Goal: Task Accomplishment & Management: Use online tool/utility

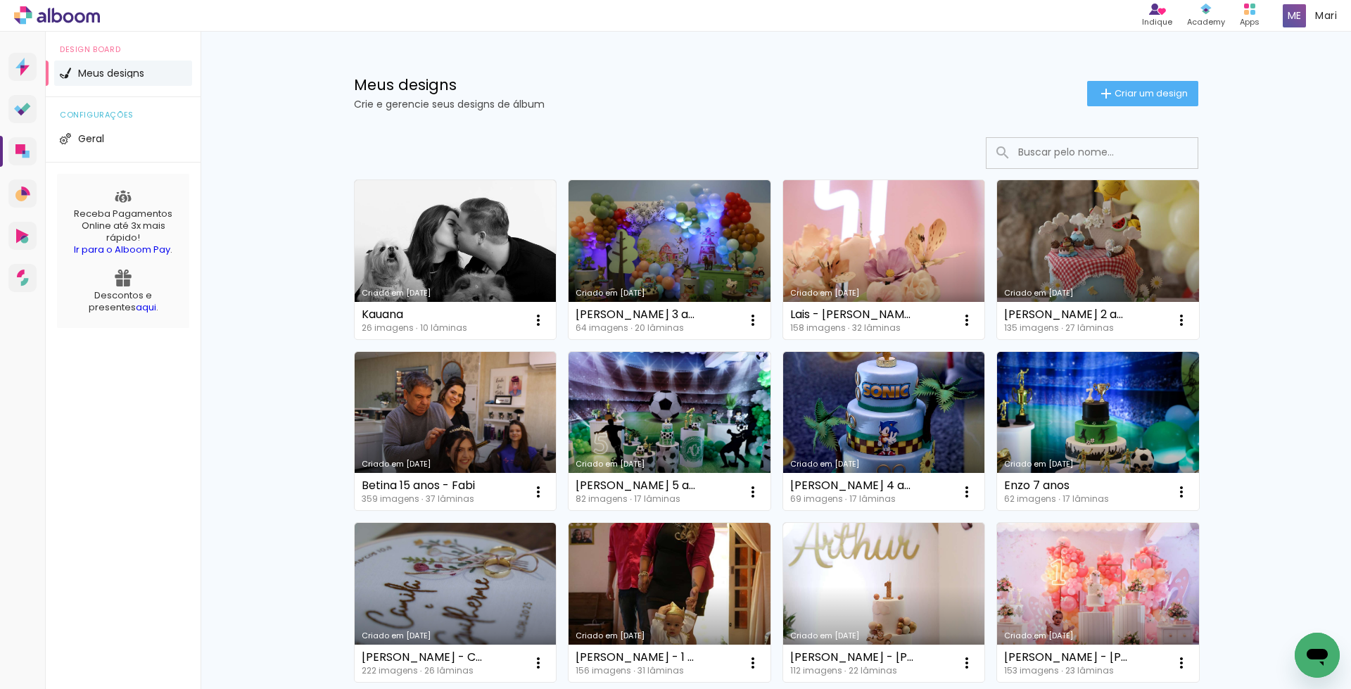
click at [836, 215] on link "Criado em [DATE]" at bounding box center [884, 259] width 202 height 159
